Goal: Transaction & Acquisition: Purchase product/service

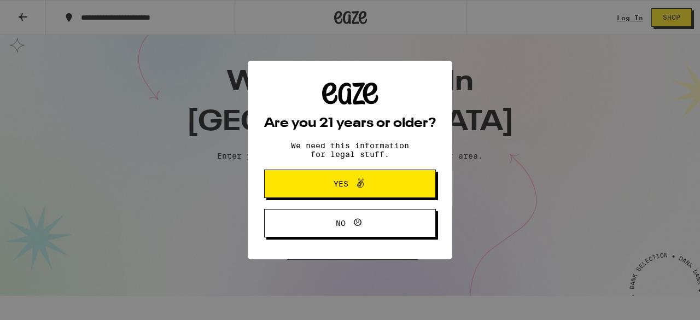
click at [351, 189] on span at bounding box center [358, 184] width 19 height 14
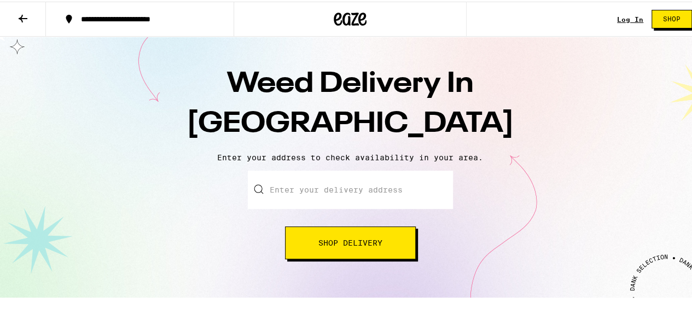
click at [346, 236] on button "Shop Delivery" at bounding box center [350, 241] width 131 height 33
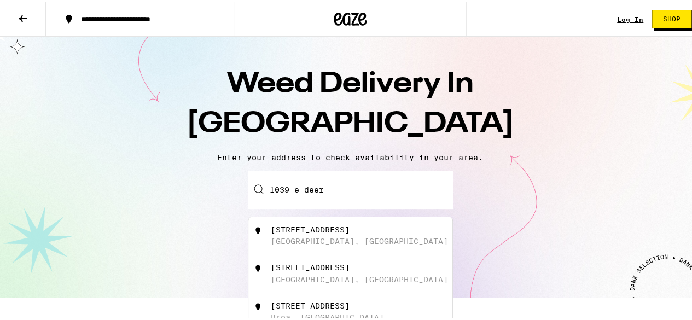
click at [350, 230] on div "[STREET_ADDRESS]" at bounding box center [310, 228] width 79 height 9
type input "[STREET_ADDRESS]"
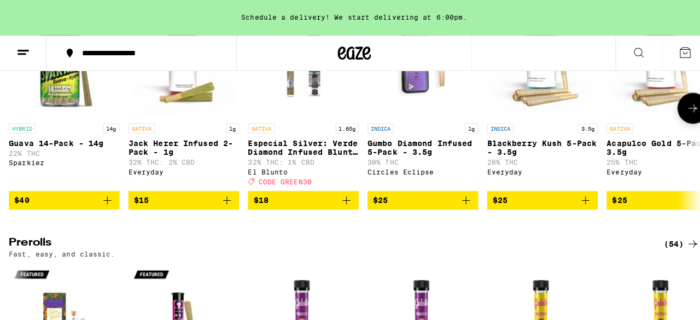
scroll to position [2700, 0]
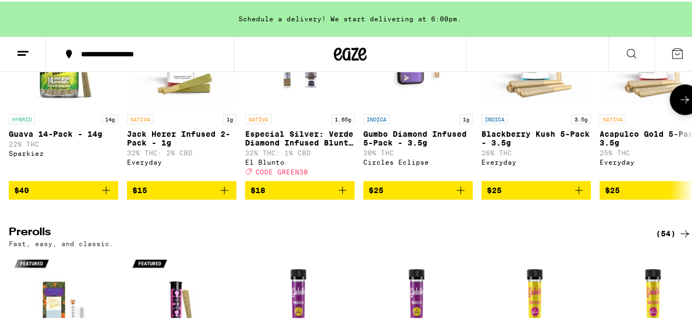
click at [62, 107] on img "Open page for Guava 14-Pack - 14g from Sparkiez" at bounding box center [63, 52] width 109 height 109
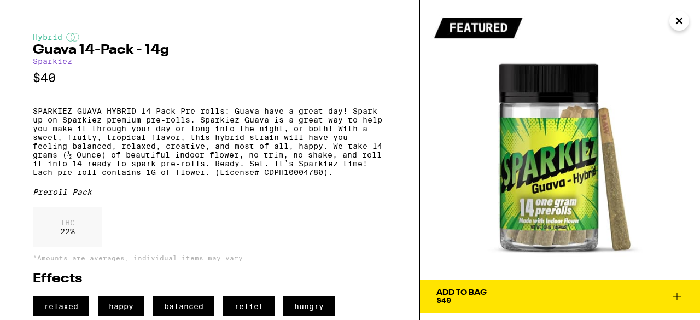
click at [502, 293] on span "Add To Bag $40" at bounding box center [560, 296] width 247 height 15
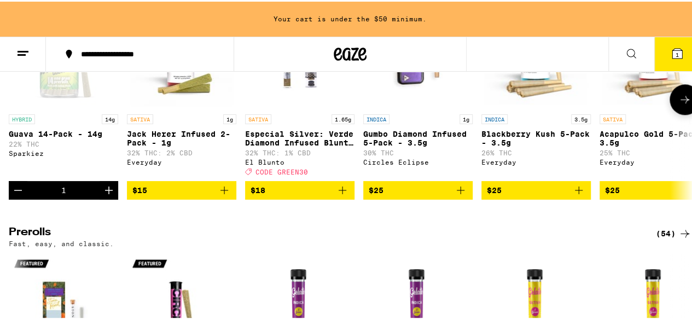
click at [680, 105] on icon at bounding box center [685, 97] width 13 height 13
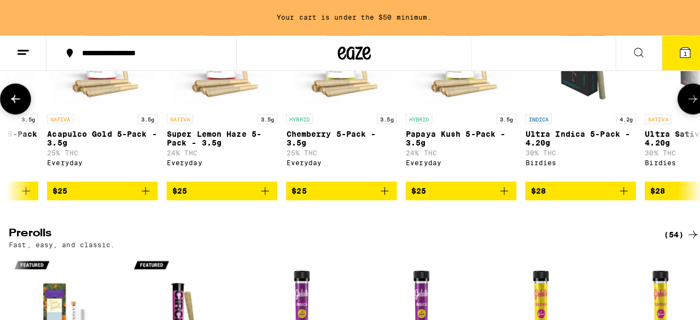
scroll to position [0, 555]
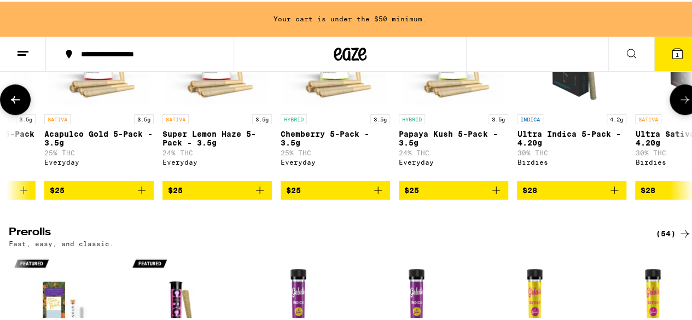
click at [540, 195] on span "$28" at bounding box center [572, 188] width 99 height 13
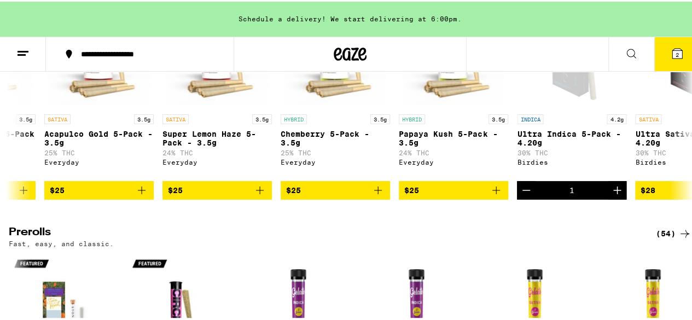
click at [676, 53] on span "2" at bounding box center [677, 53] width 3 height 7
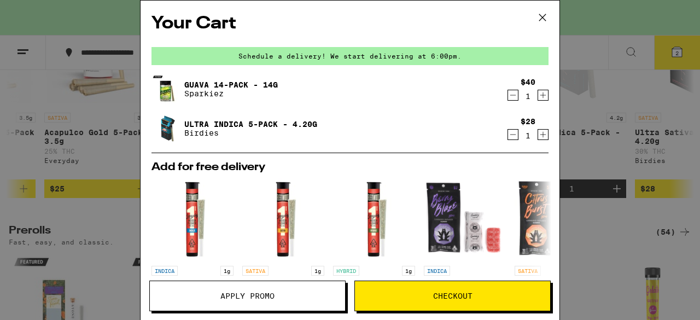
click at [472, 294] on span "Checkout" at bounding box center [452, 296] width 39 height 8
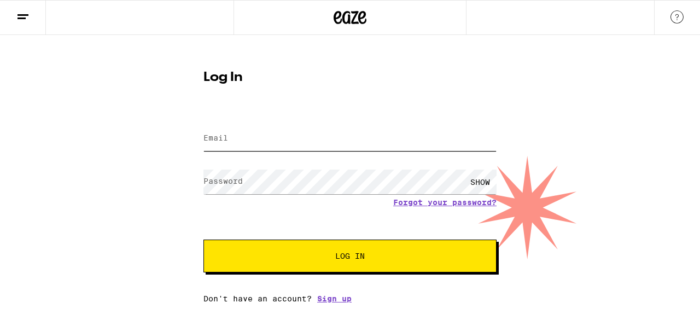
click at [296, 130] on input "Email" at bounding box center [350, 138] width 293 height 25
type input "[EMAIL_ADDRESS][DOMAIN_NAME]"
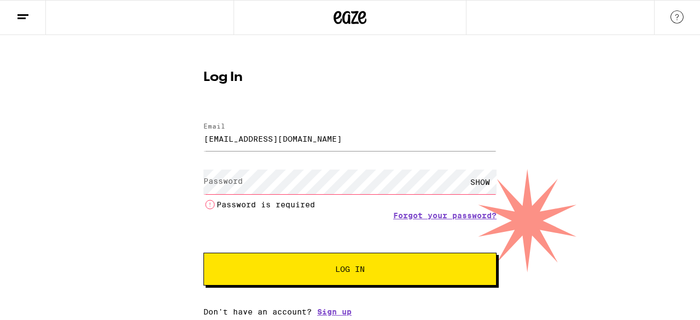
click at [330, 303] on div "Email Email [EMAIL_ADDRESS][DOMAIN_NAME] Password Password SHOW Password is req…" at bounding box center [350, 214] width 293 height 205
click at [343, 311] on link "Sign up" at bounding box center [334, 312] width 34 height 9
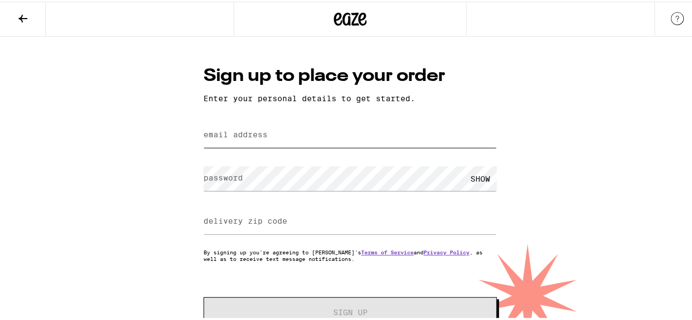
click at [294, 138] on input "email address" at bounding box center [350, 133] width 293 height 25
type input "[EMAIL_ADDRESS][DOMAIN_NAME]"
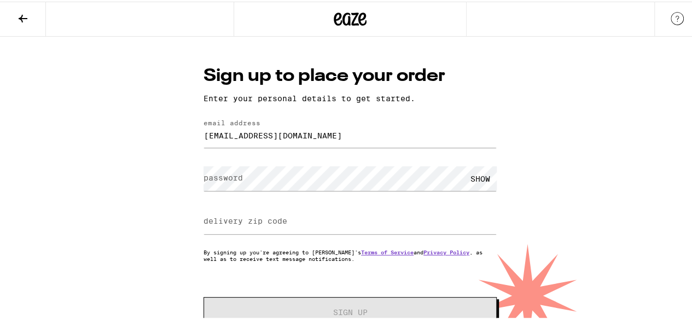
click at [474, 177] on div "SHOW" at bounding box center [480, 177] width 33 height 25
click at [321, 224] on input "delivery zip code" at bounding box center [350, 220] width 293 height 25
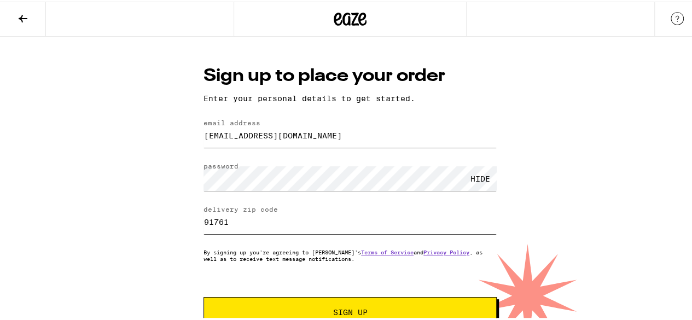
type input "91761"
click at [350, 305] on button "Sign Up" at bounding box center [350, 311] width 293 height 31
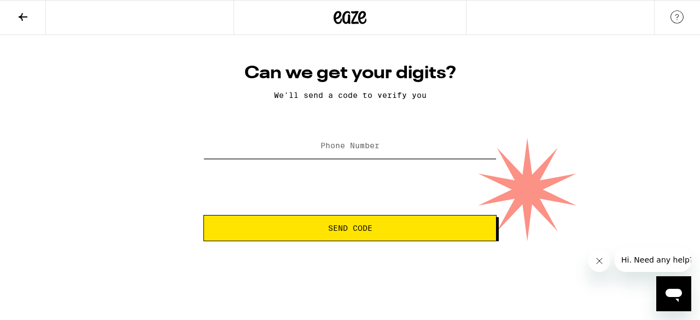
click at [386, 145] on input "Phone Number" at bounding box center [350, 146] width 293 height 25
type input "[PHONE_NUMBER]"
click at [329, 222] on button "Send Code" at bounding box center [350, 228] width 293 height 26
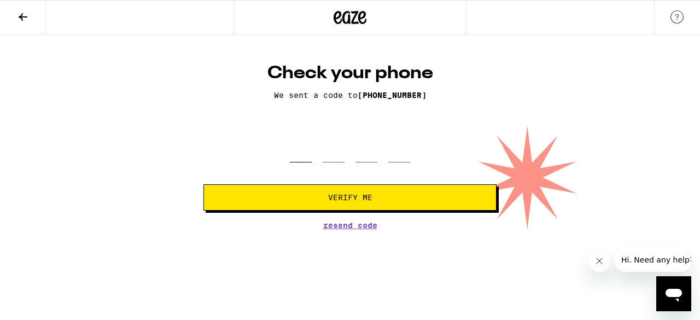
click at [308, 149] on input "tel" at bounding box center [301, 146] width 22 height 32
type input "0"
type input "8"
type input "4"
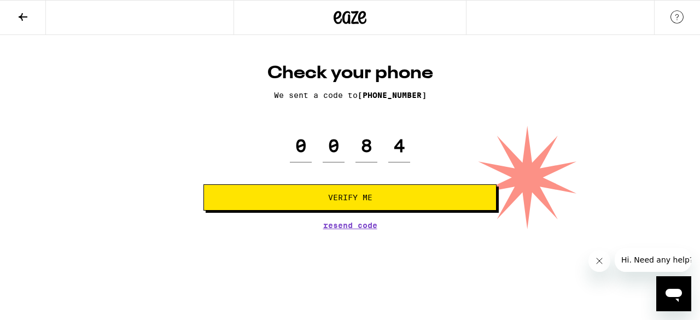
click at [345, 200] on span "Verify Me" at bounding box center [350, 198] width 44 height 8
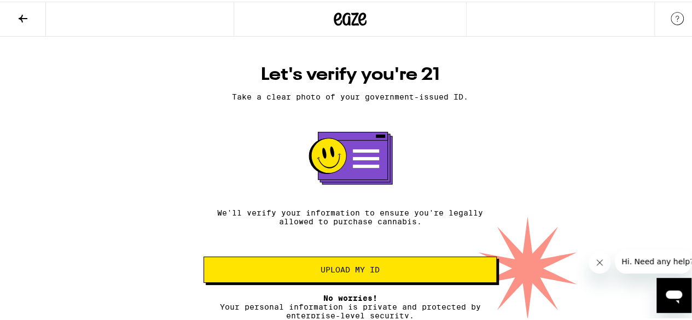
scroll to position [8, 0]
click at [366, 294] on span "No worries!" at bounding box center [350, 296] width 54 height 9
click at [386, 264] on span "Upload my ID" at bounding box center [350, 268] width 275 height 8
